Goal: Find specific page/section: Find specific page/section

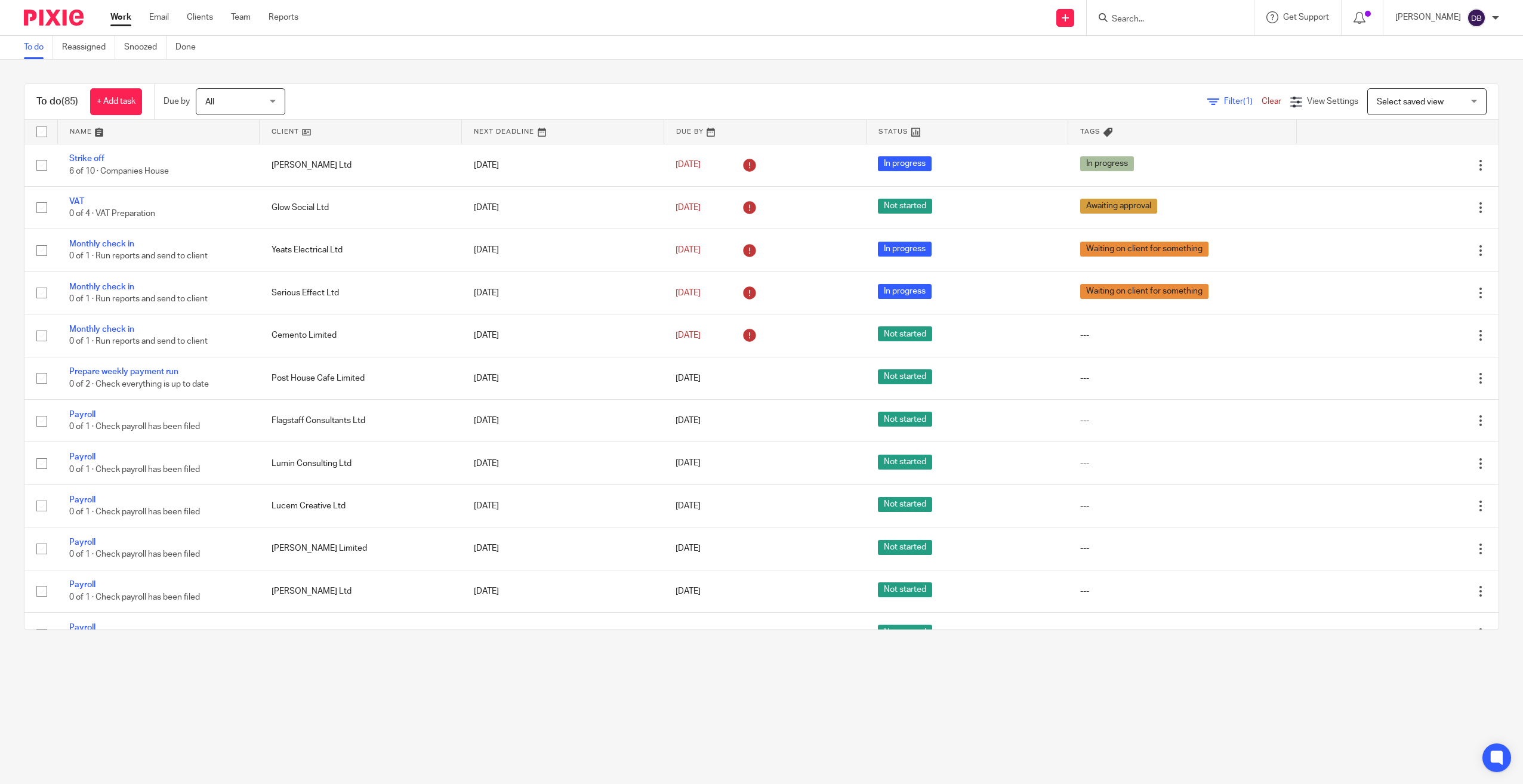
click at [1206, 24] on input "Search" at bounding box center [1165, 19] width 107 height 11
type input "yeats"
click at [1212, 44] on link at bounding box center [1182, 47] width 148 height 18
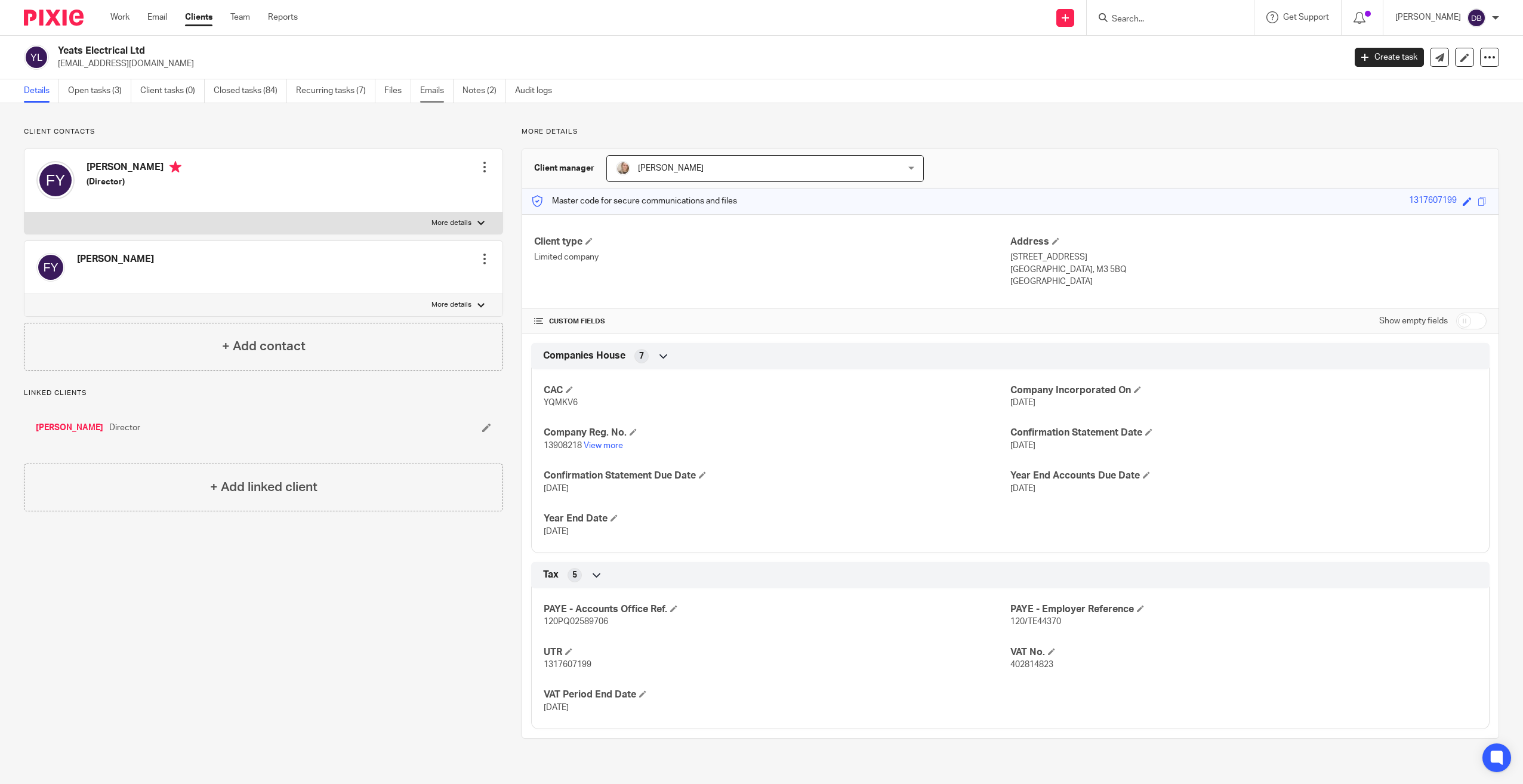
click at [442, 92] on link "Emails" at bounding box center [437, 91] width 33 height 23
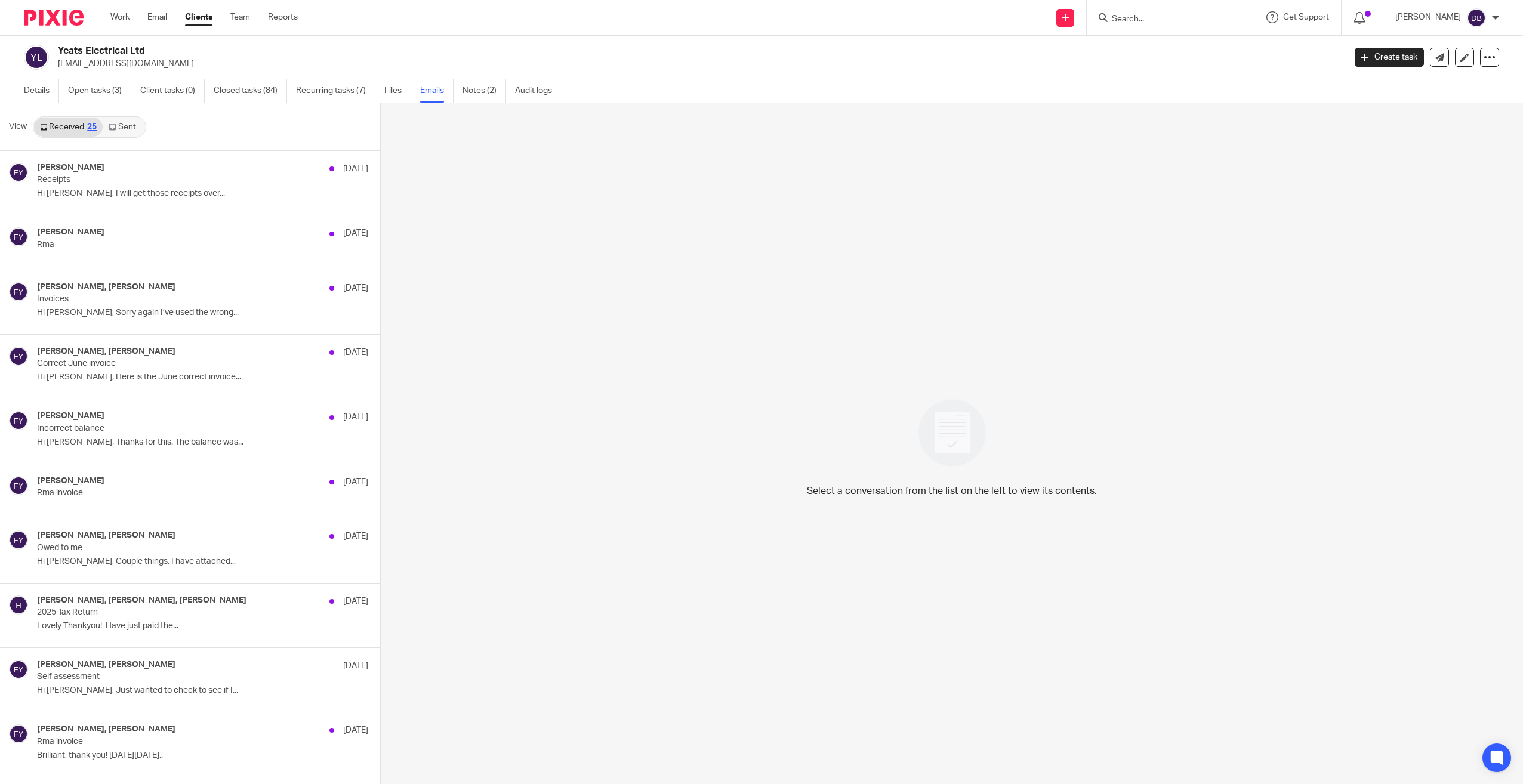
click at [132, 131] on link "Sent" at bounding box center [123, 128] width 41 height 19
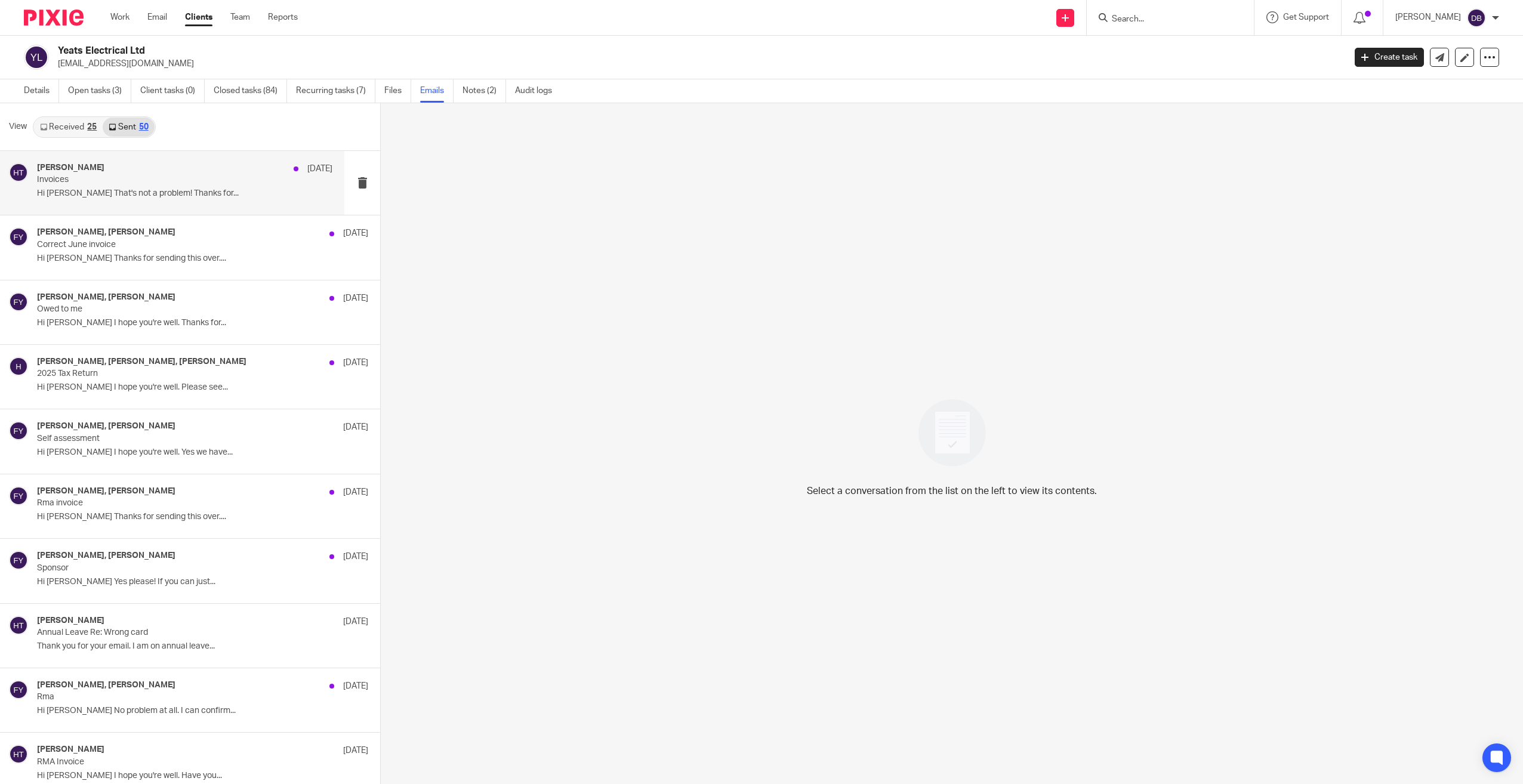
click at [147, 198] on p "Hi [PERSON_NAME] That's not a problem! Thanks for..." at bounding box center [185, 194] width 296 height 11
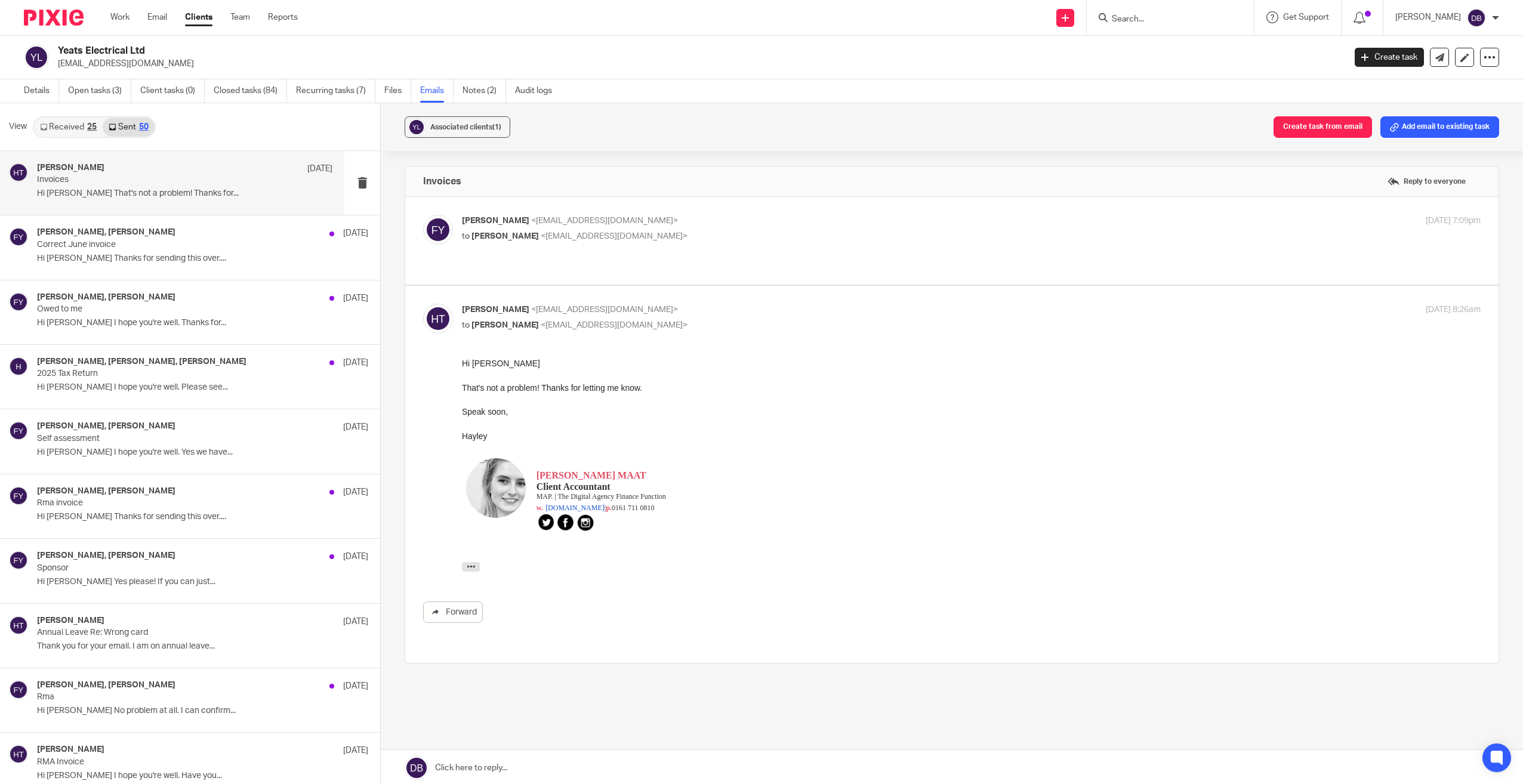
click at [825, 235] on p "to [PERSON_NAME] <[EMAIL_ADDRESS][DOMAIN_NAME]>" at bounding box center [802, 237] width 680 height 12
checkbox input "true"
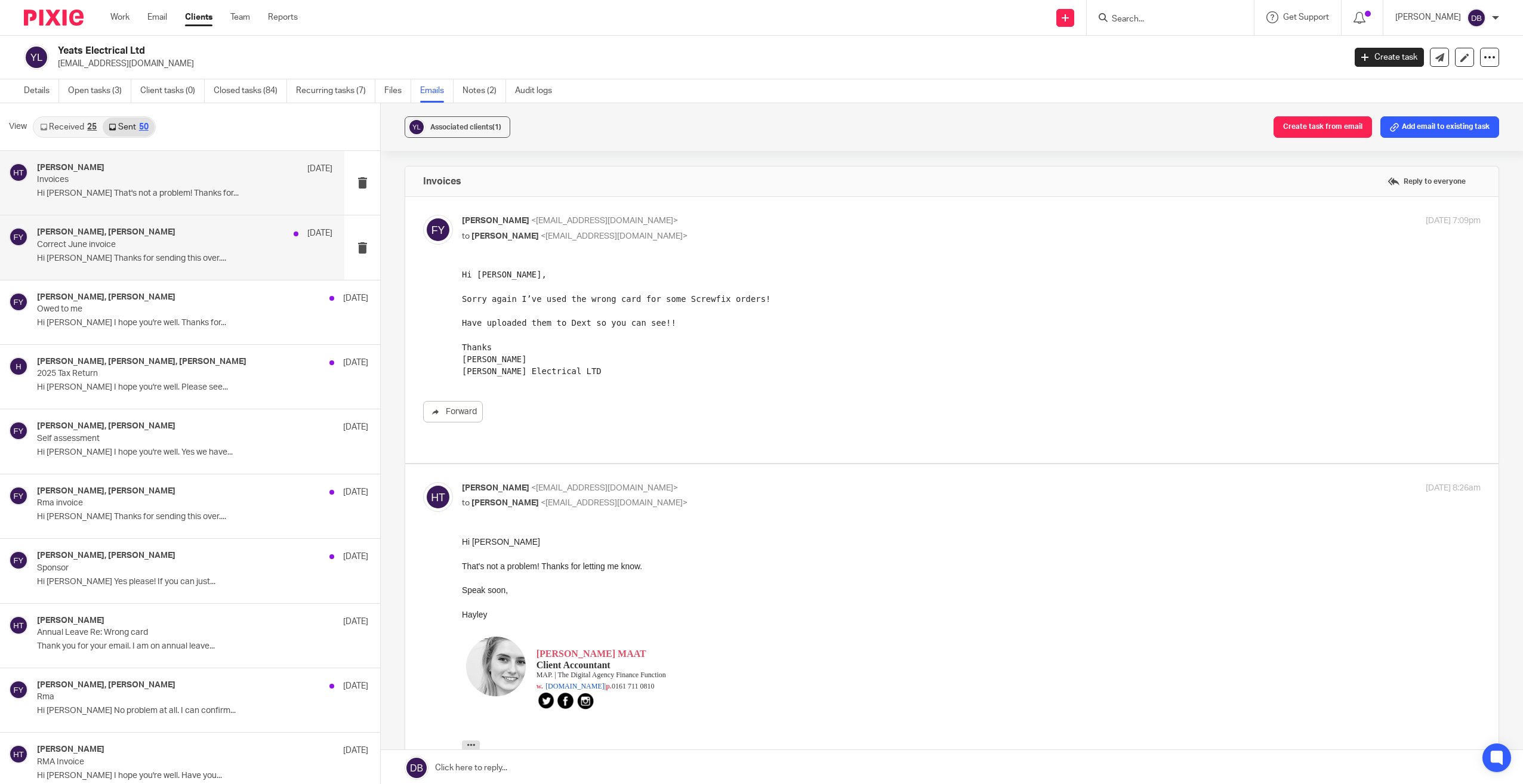
click at [106, 250] on div "[PERSON_NAME], [PERSON_NAME] [DATE] Correct June invoice Hi [PERSON_NAME] Thank…" at bounding box center [185, 246] width 296 height 40
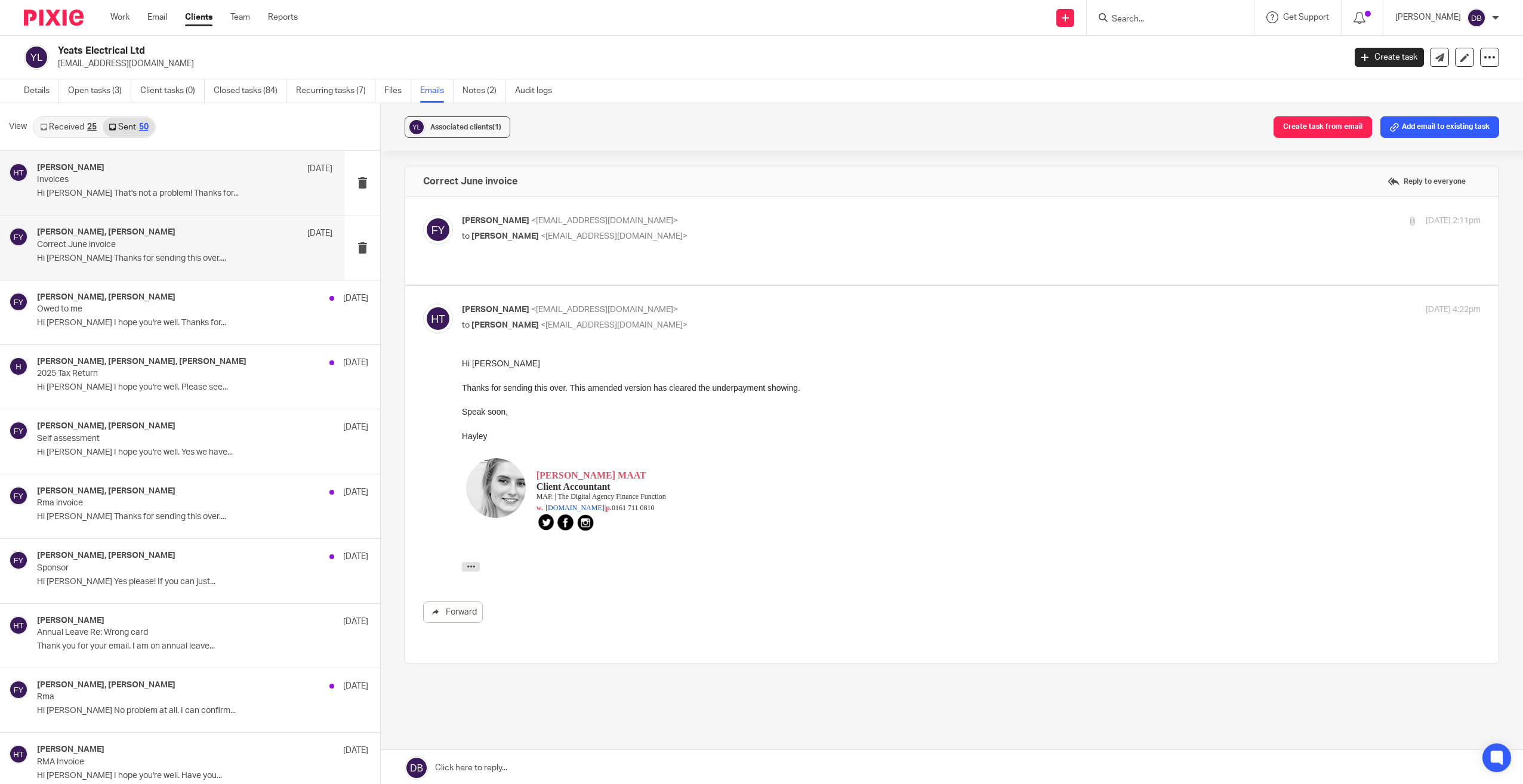
click at [122, 169] on div "[PERSON_NAME] [DATE]" at bounding box center [185, 169] width 296 height 12
click at [666, 238] on p "to [PERSON_NAME] <[EMAIL_ADDRESS][DOMAIN_NAME]>" at bounding box center [802, 237] width 680 height 12
checkbox input "true"
